Goal: Transaction & Acquisition: Purchase product/service

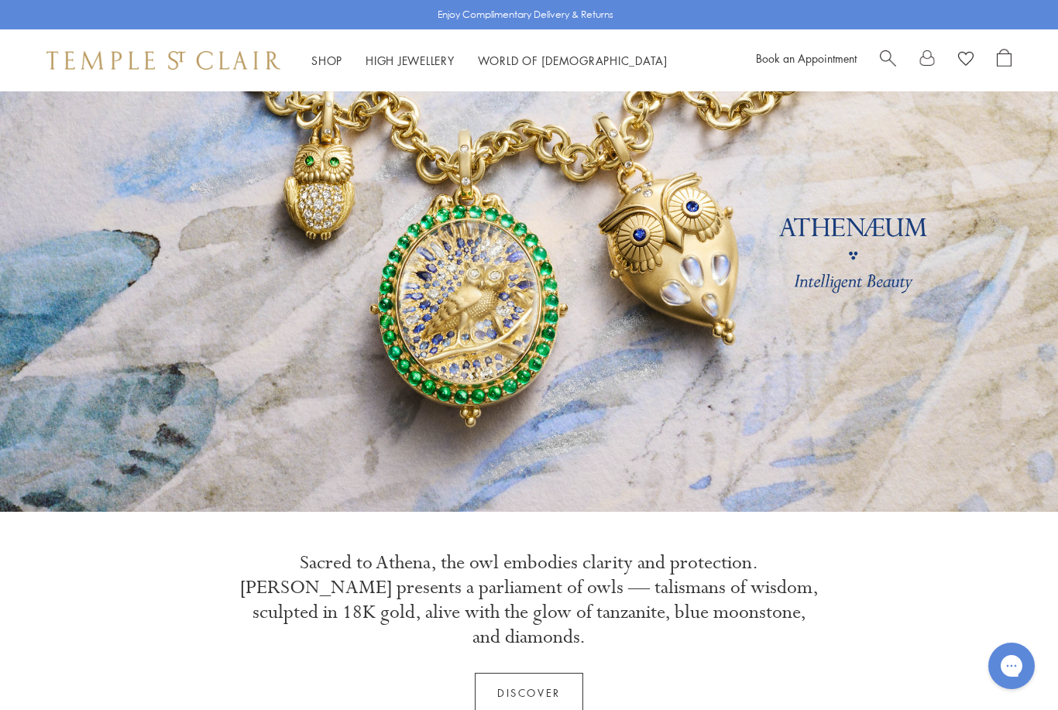
click at [889, 53] on span "Search" at bounding box center [888, 57] width 16 height 16
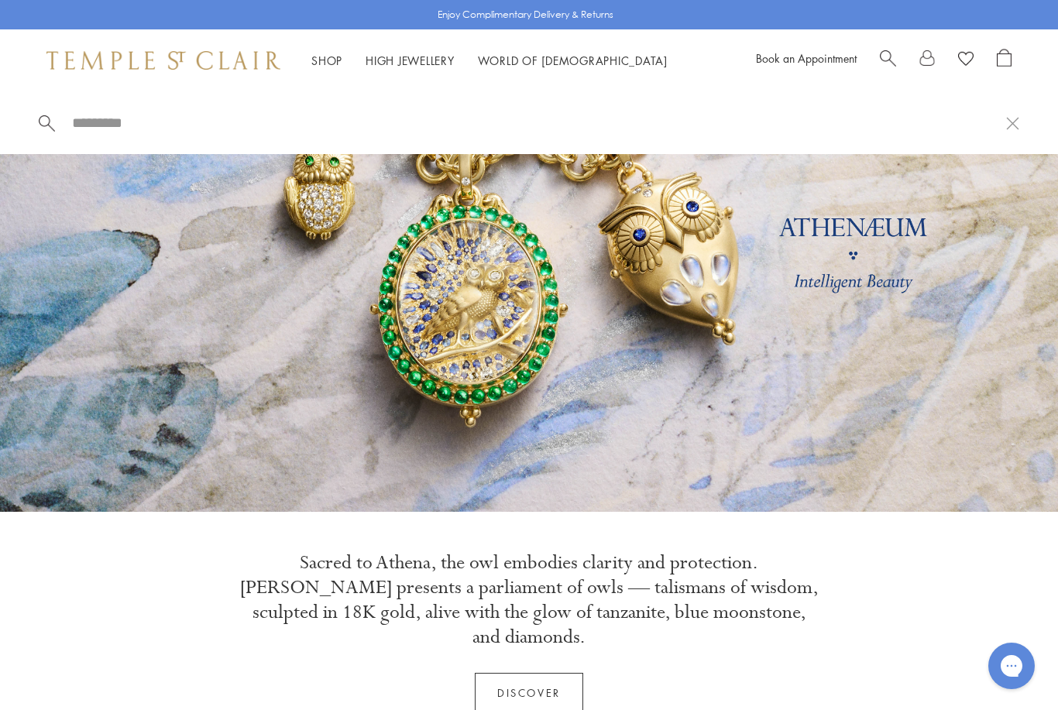
click at [518, 122] on input "search" at bounding box center [538, 123] width 936 height 18
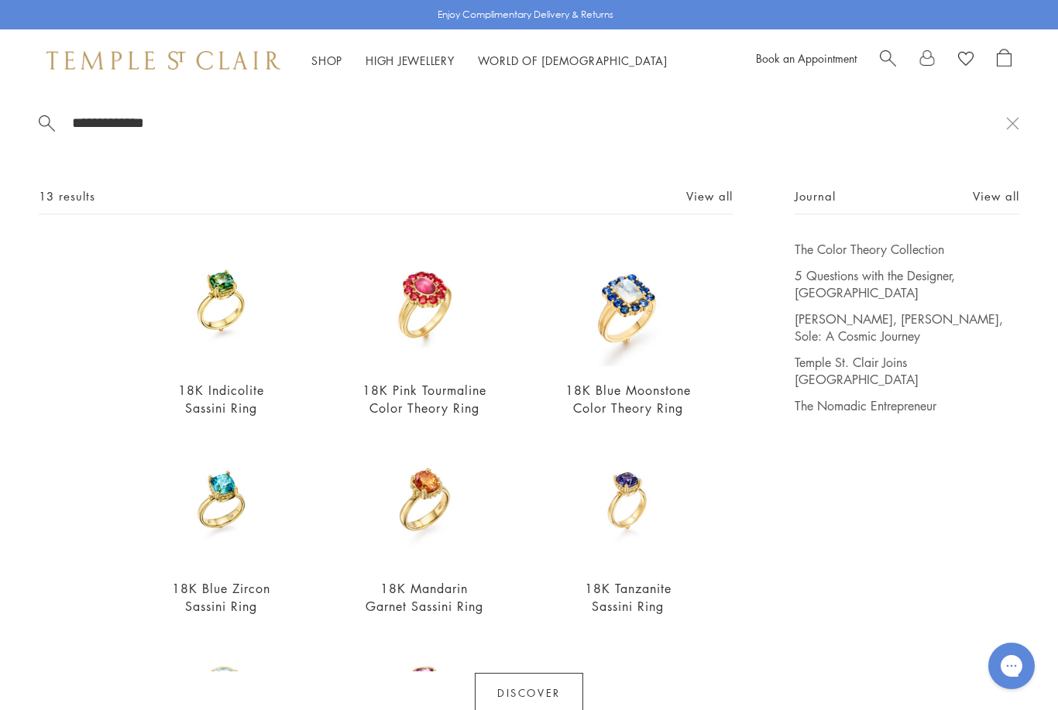
type input "**********"
click at [325, 48] on div "Shop Shop Categories Amulets Pendants & Charms Lockets Chains & Leather Cords E…" at bounding box center [529, 60] width 1058 height 62
click at [329, 55] on link "Shop Shop" at bounding box center [326, 60] width 31 height 15
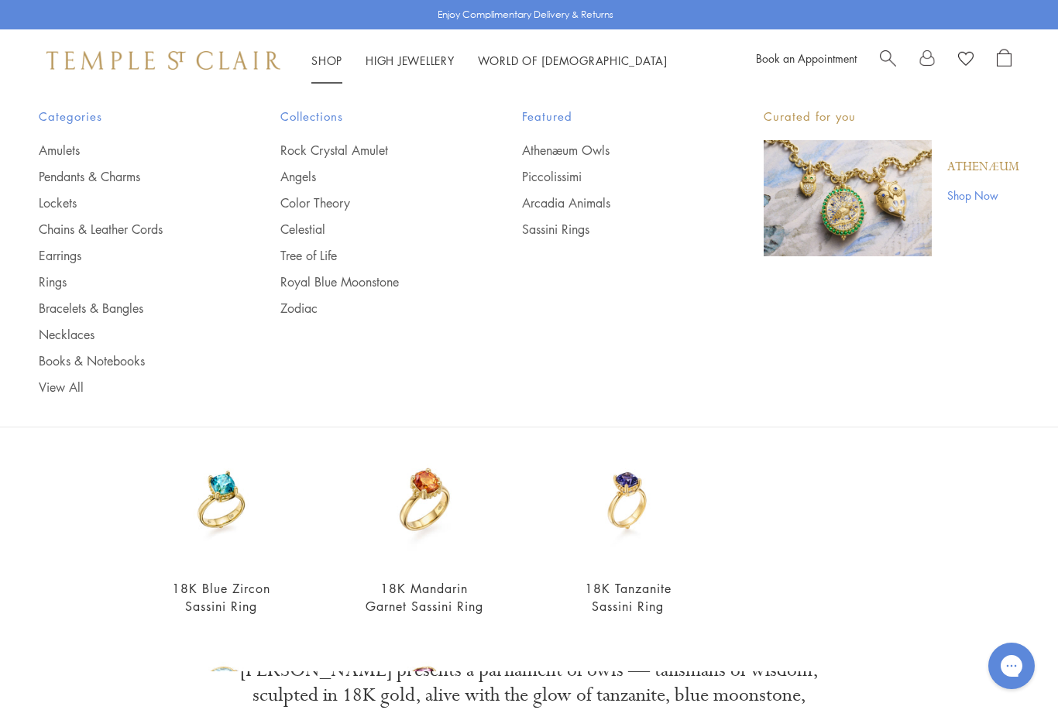
click at [53, 281] on link "Rings" at bounding box center [129, 281] width 180 height 17
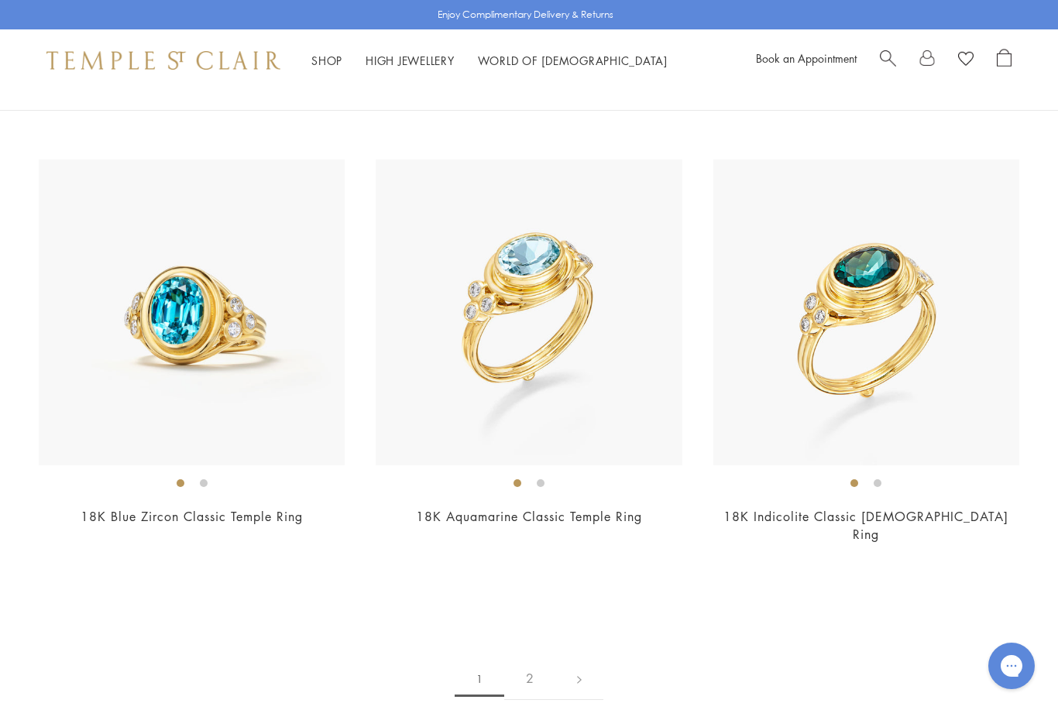
scroll to position [6990, 0]
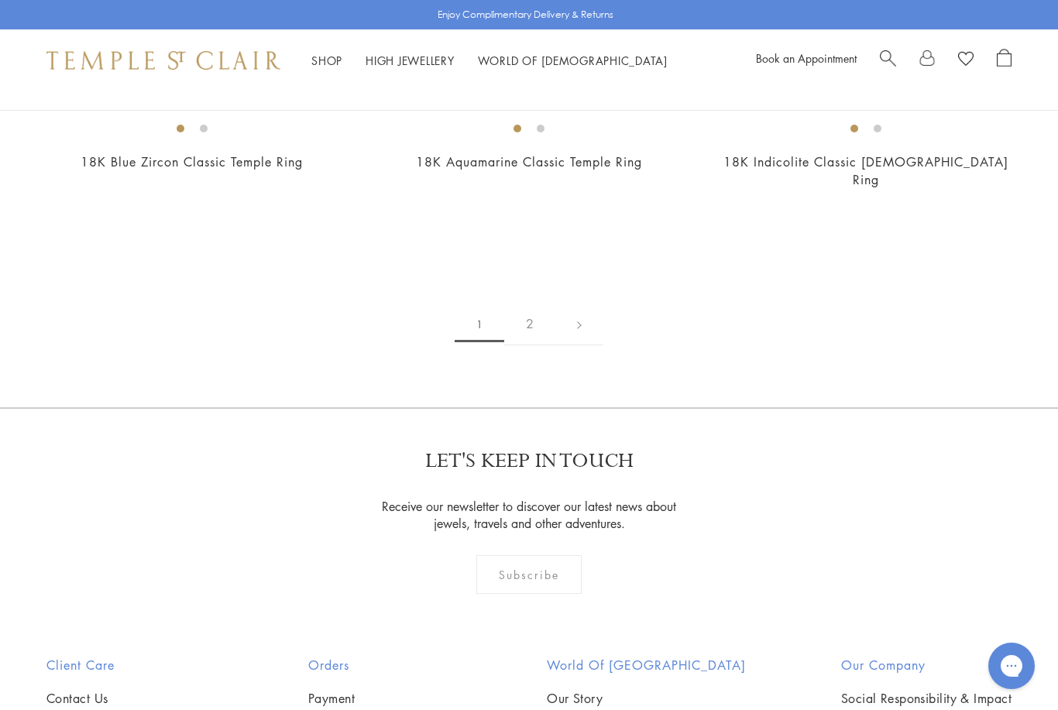
click at [517, 303] on link "2" at bounding box center [529, 324] width 51 height 43
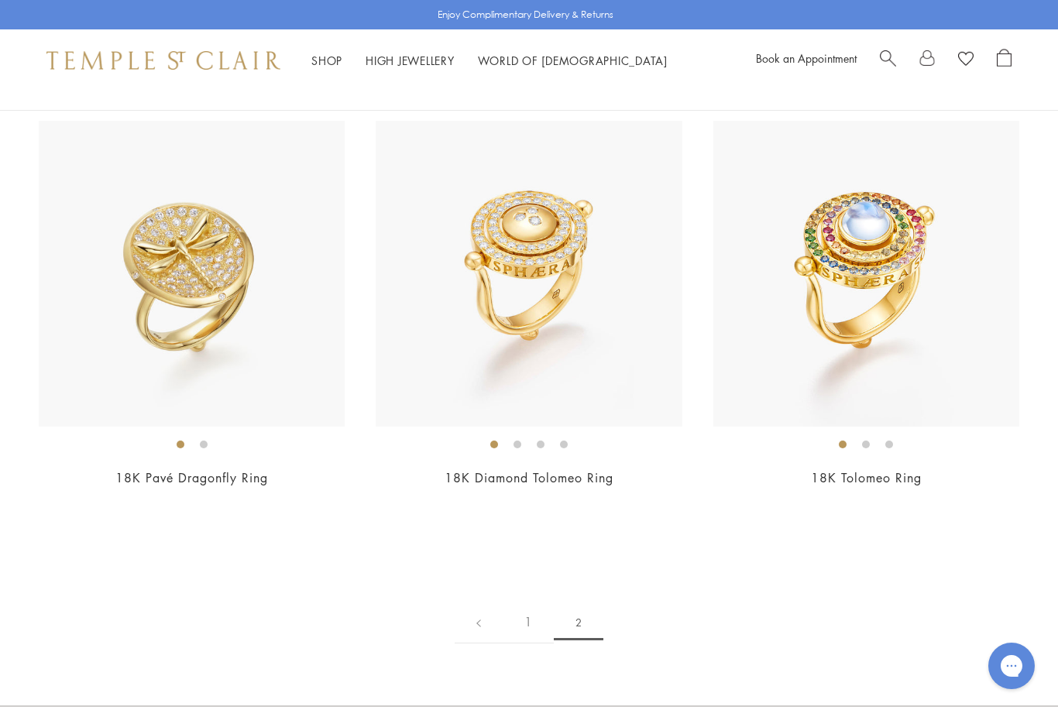
scroll to position [598, 0]
